Goal: Connect with others: Connect with others

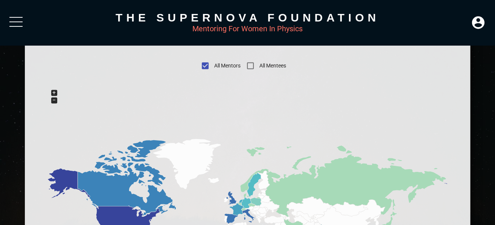
scroll to position [388, 0]
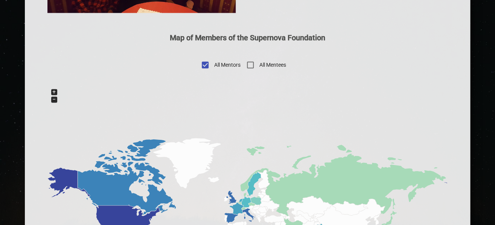
click at [251, 65] on input "All Mentees" at bounding box center [250, 65] width 18 height 18
checkbox input "true"
checkbox input "false"
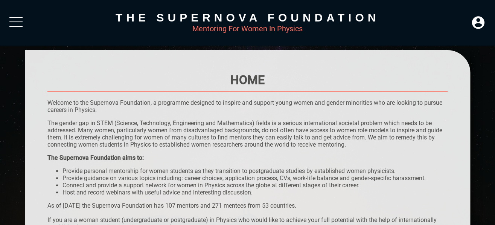
scroll to position [0, 0]
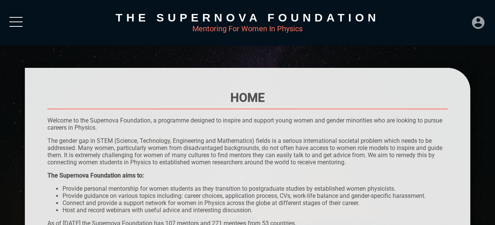
click at [478, 23] on icon at bounding box center [478, 22] width 12 height 12
click at [448, 20] on div "LOGIN" at bounding box center [453, 20] width 24 height 15
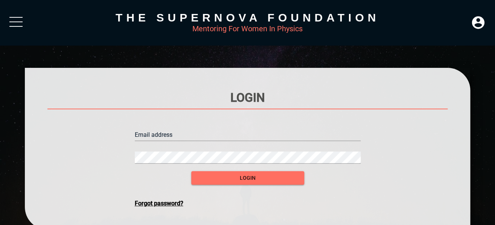
click at [160, 134] on input "text" at bounding box center [248, 135] width 226 height 12
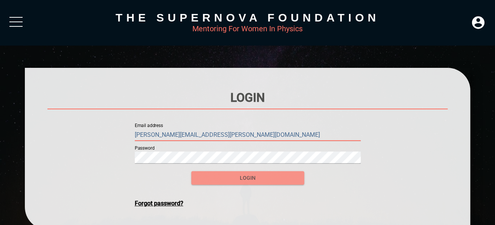
type input "[PERSON_NAME][EMAIL_ADDRESS][PERSON_NAME][DOMAIN_NAME]"
click at [250, 177] on span "login" at bounding box center [247, 177] width 101 height 9
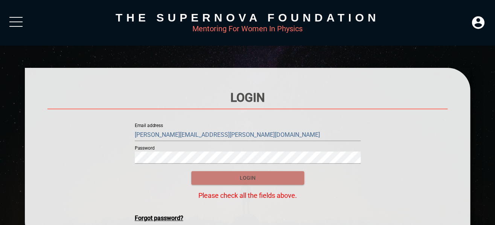
click at [243, 178] on span "login" at bounding box center [247, 177] width 101 height 9
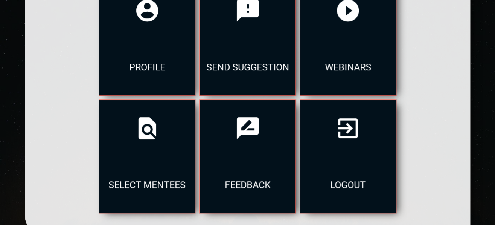
scroll to position [151, 0]
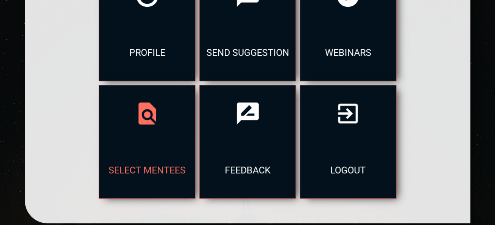
click at [195, 142] on div "select mentees" at bounding box center [147, 170] width 96 height 56
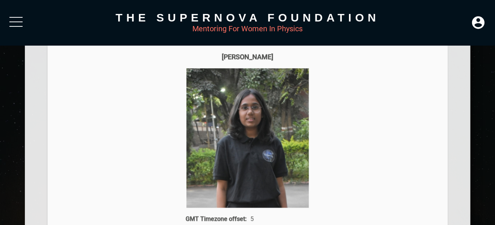
scroll to position [117, 0]
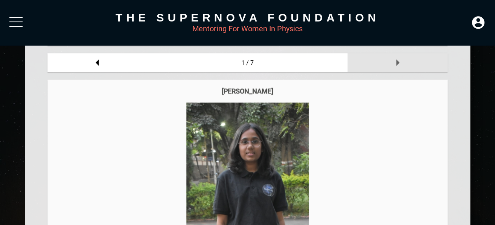
click at [400, 62] on icon at bounding box center [397, 62] width 15 height 15
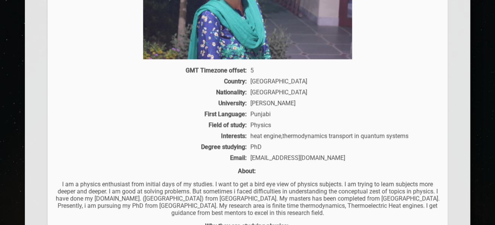
scroll to position [493, 0]
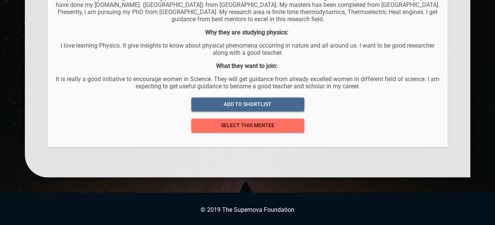
drag, startPoint x: 486, startPoint y: 214, endPoint x: 485, endPoint y: 279, distance: 65.5
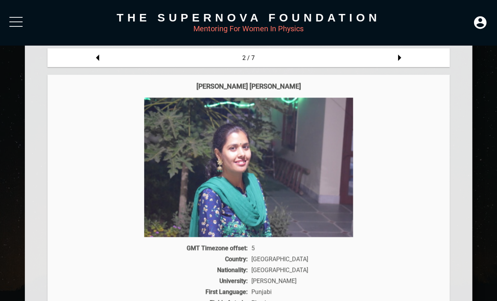
scroll to position [102, 0]
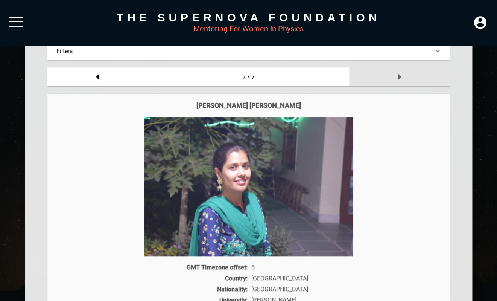
click at [398, 76] on icon at bounding box center [399, 76] width 15 height 15
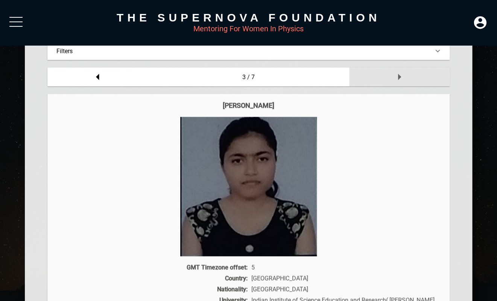
click at [400, 76] on icon at bounding box center [399, 76] width 15 height 15
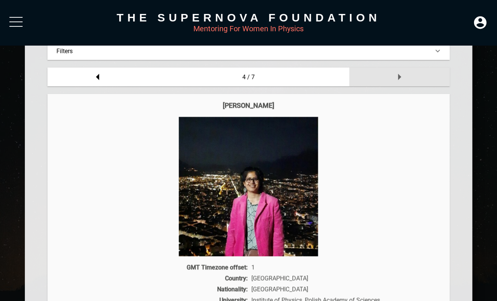
click at [400, 76] on icon at bounding box center [399, 77] width 3 height 6
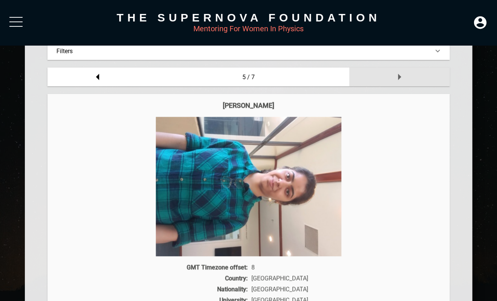
click at [400, 76] on icon at bounding box center [399, 77] width 3 height 6
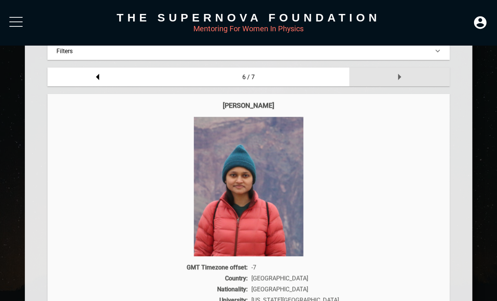
click at [399, 76] on icon at bounding box center [399, 77] width 3 height 6
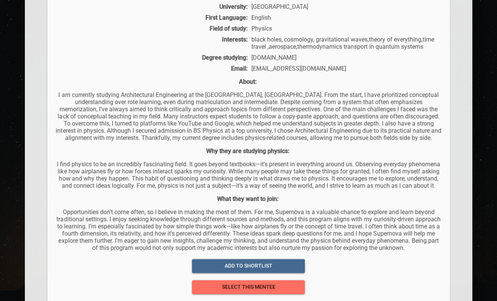
scroll to position [396, 0]
click at [263, 224] on span "add to shortlist" at bounding box center [248, 264] width 101 height 9
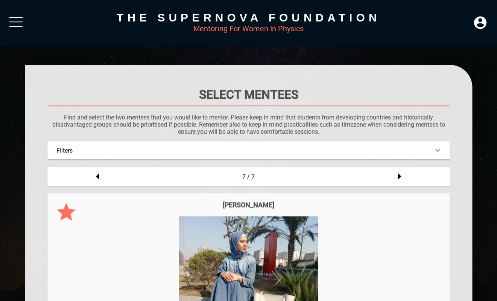
scroll to position [0, 0]
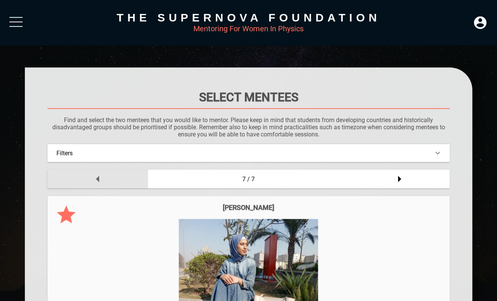
click at [97, 179] on icon at bounding box center [97, 179] width 3 height 6
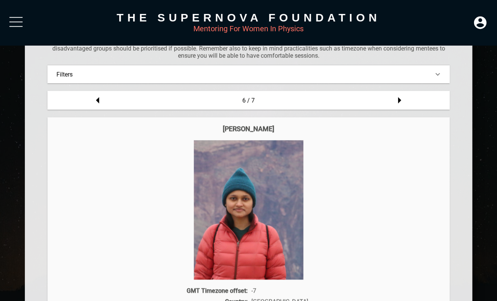
scroll to position [75, 0]
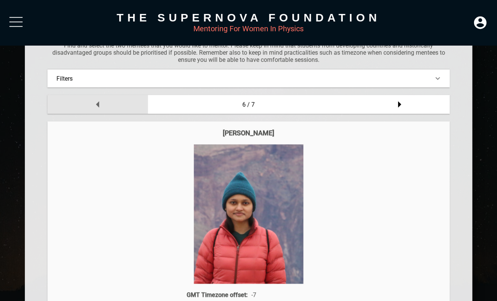
click at [96, 102] on icon at bounding box center [97, 104] width 15 height 15
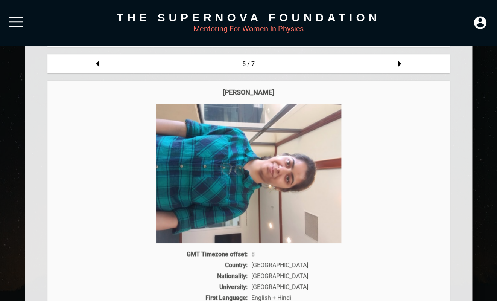
scroll to position [100, 0]
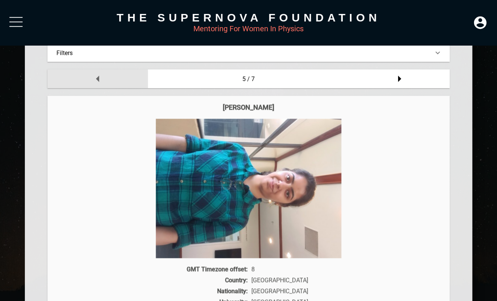
click at [97, 76] on icon at bounding box center [97, 78] width 15 height 15
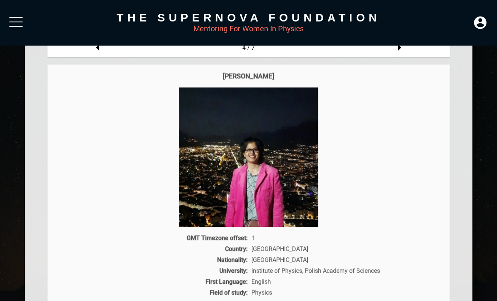
scroll to position [130, 0]
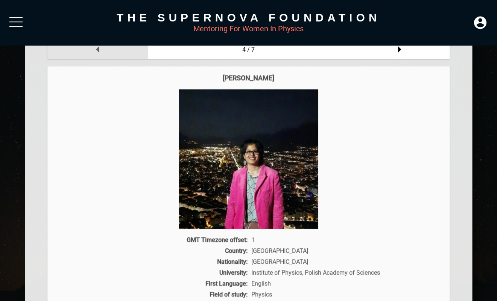
click at [96, 50] on icon at bounding box center [97, 49] width 15 height 15
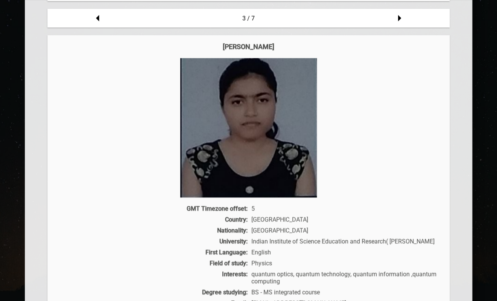
scroll to position [165, 0]
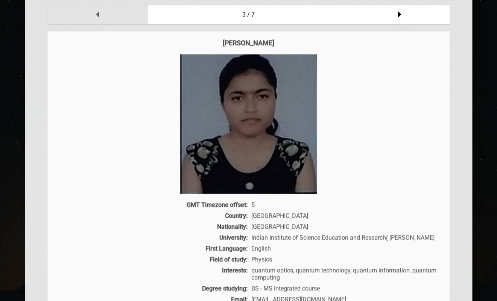
click at [97, 13] on icon at bounding box center [97, 14] width 3 height 6
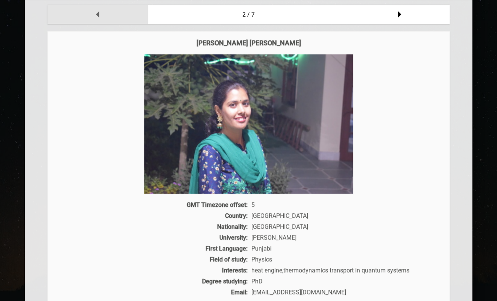
click at [97, 13] on icon at bounding box center [97, 14] width 15 height 15
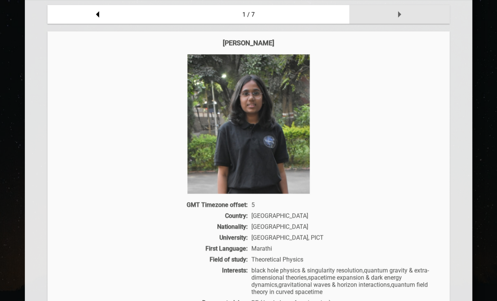
click at [402, 12] on icon at bounding box center [399, 14] width 15 height 15
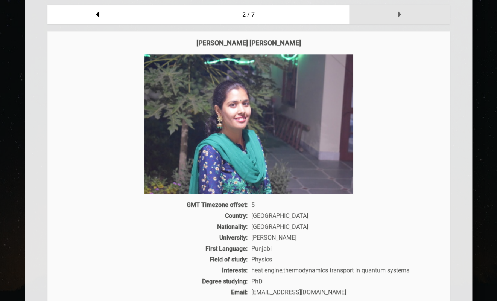
click at [402, 12] on icon at bounding box center [399, 14] width 15 height 15
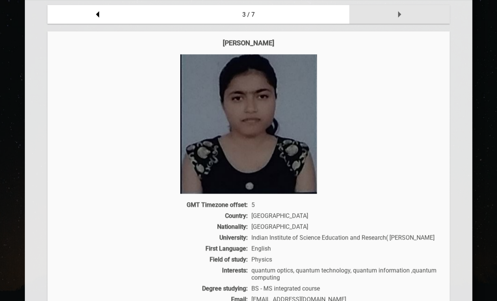
click at [402, 12] on icon at bounding box center [399, 14] width 15 height 15
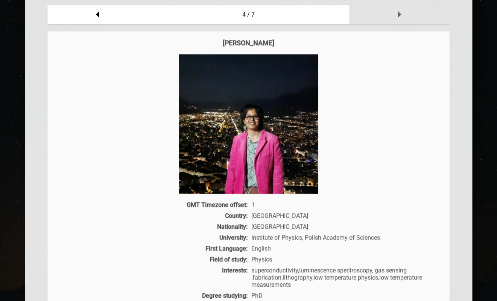
click at [402, 12] on icon at bounding box center [399, 14] width 15 height 15
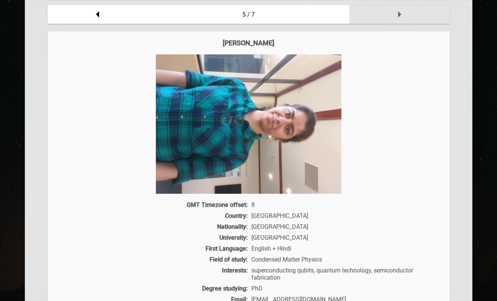
click at [402, 12] on icon at bounding box center [399, 14] width 15 height 15
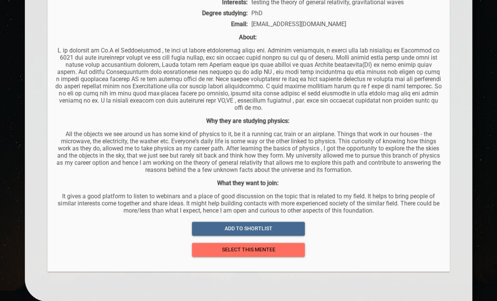
scroll to position [437, 0]
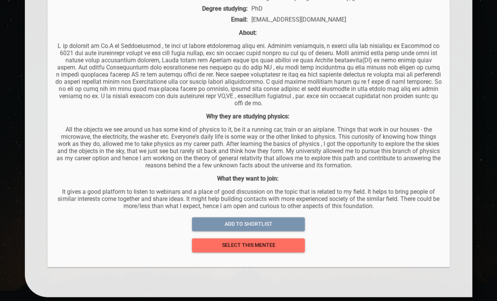
click at [246, 219] on span "add to shortlist" at bounding box center [248, 223] width 101 height 9
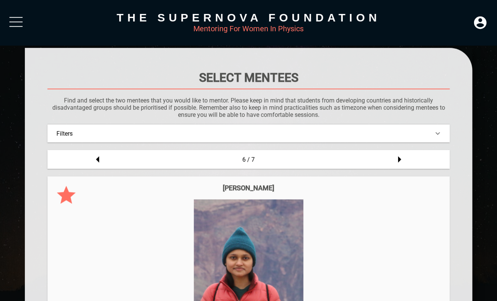
scroll to position [0, 0]
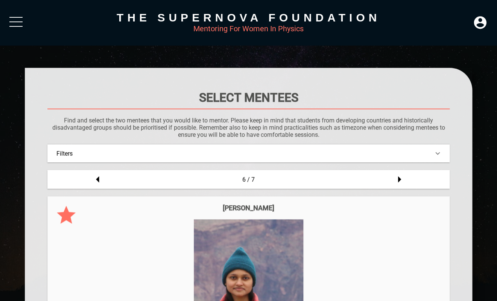
click at [254, 156] on div "Filters" at bounding box center [248, 153] width 384 height 7
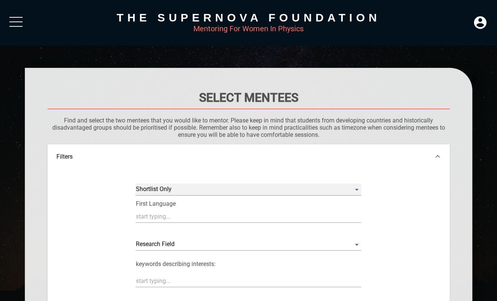
click at [166, 187] on Only "​" at bounding box center [249, 189] width 226 height 12
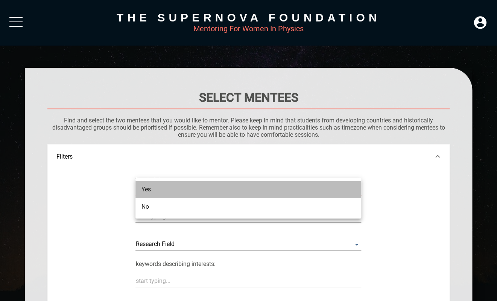
click at [164, 189] on li "Yes" at bounding box center [249, 189] width 226 height 17
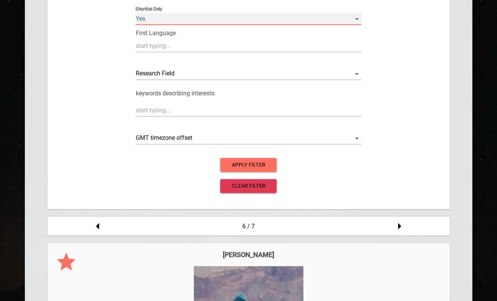
scroll to position [176, 0]
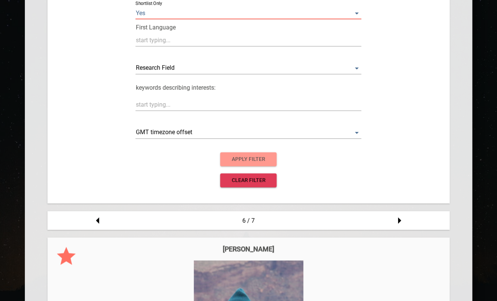
click at [257, 157] on span "apply filter" at bounding box center [248, 158] width 44 height 9
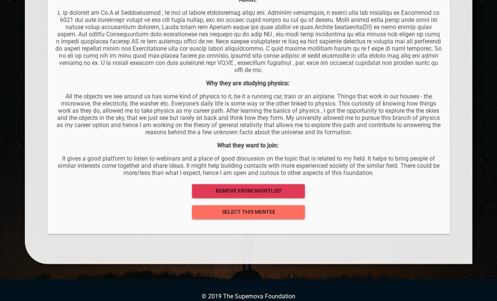
scroll to position [474, 0]
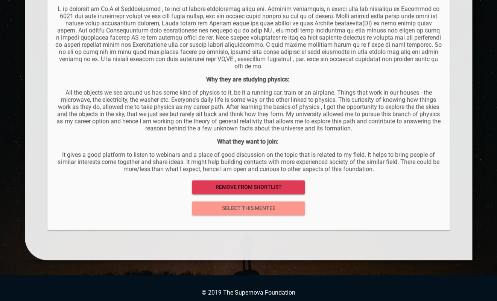
click at [257, 203] on span "select this mentee" at bounding box center [248, 207] width 101 height 9
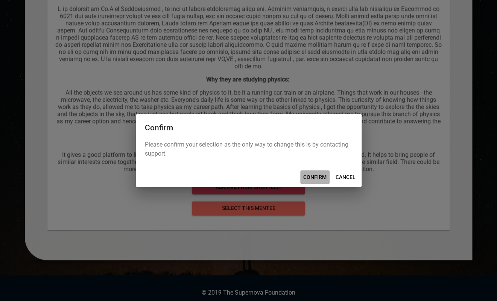
click at [316, 177] on span "CONFIRM" at bounding box center [314, 176] width 23 height 9
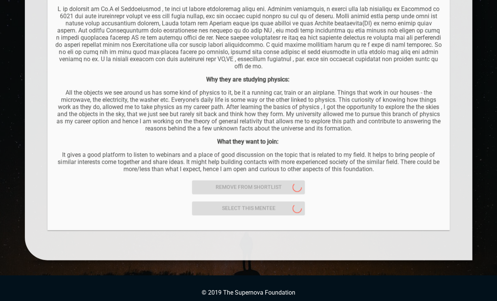
scroll to position [0, 0]
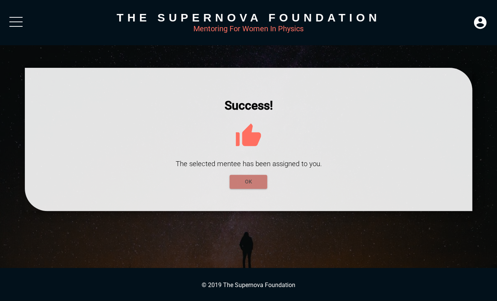
click at [249, 183] on span "OK" at bounding box center [249, 181] width 26 height 9
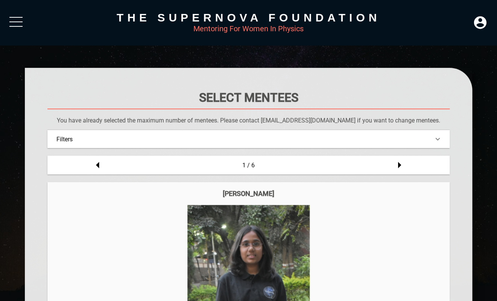
click at [417, 137] on div "Filters" at bounding box center [248, 139] width 384 height 7
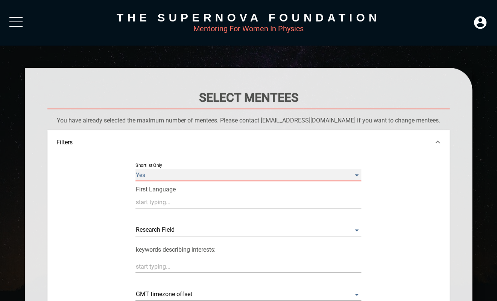
click at [169, 174] on Only "Yes" at bounding box center [249, 175] width 226 height 12
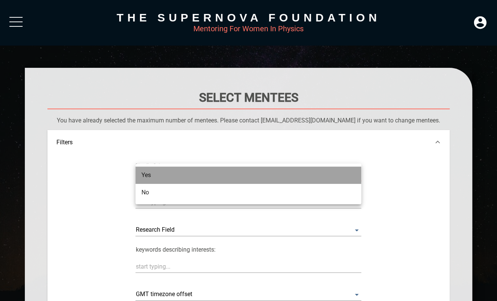
click at [170, 174] on li "Yes" at bounding box center [249, 174] width 226 height 17
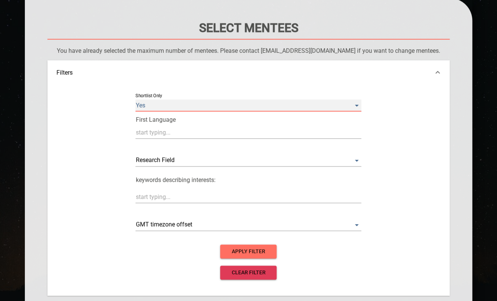
scroll to position [73, 0]
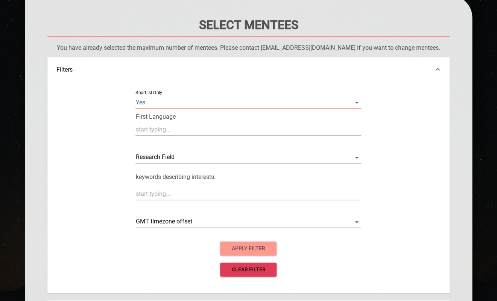
click at [248, 224] on span "apply filter" at bounding box center [248, 248] width 44 height 9
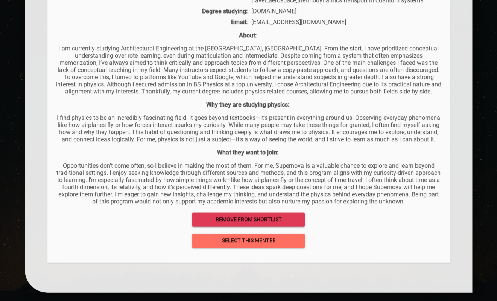
scroll to position [467, 0]
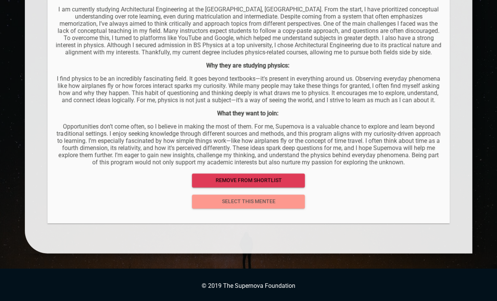
click at [259, 199] on span "select this mentee" at bounding box center [248, 200] width 101 height 9
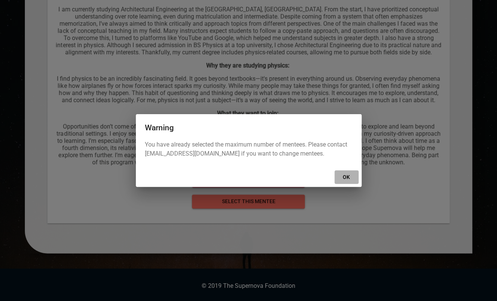
click at [347, 176] on span "OK" at bounding box center [347, 176] width 18 height 9
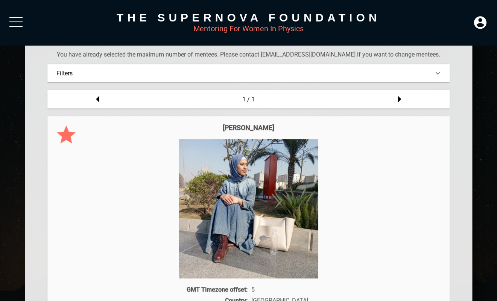
scroll to position [0, 0]
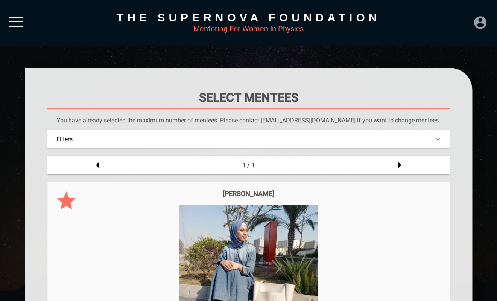
click at [485, 20] on icon at bounding box center [480, 22] width 12 height 12
click at [453, 11] on div "DASHBOARD" at bounding box center [464, 5] width 43 height 15
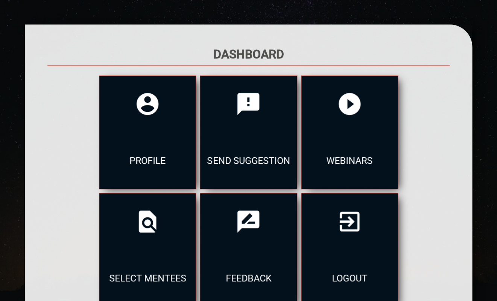
scroll to position [54, 0]
